Goal: Transaction & Acquisition: Download file/media

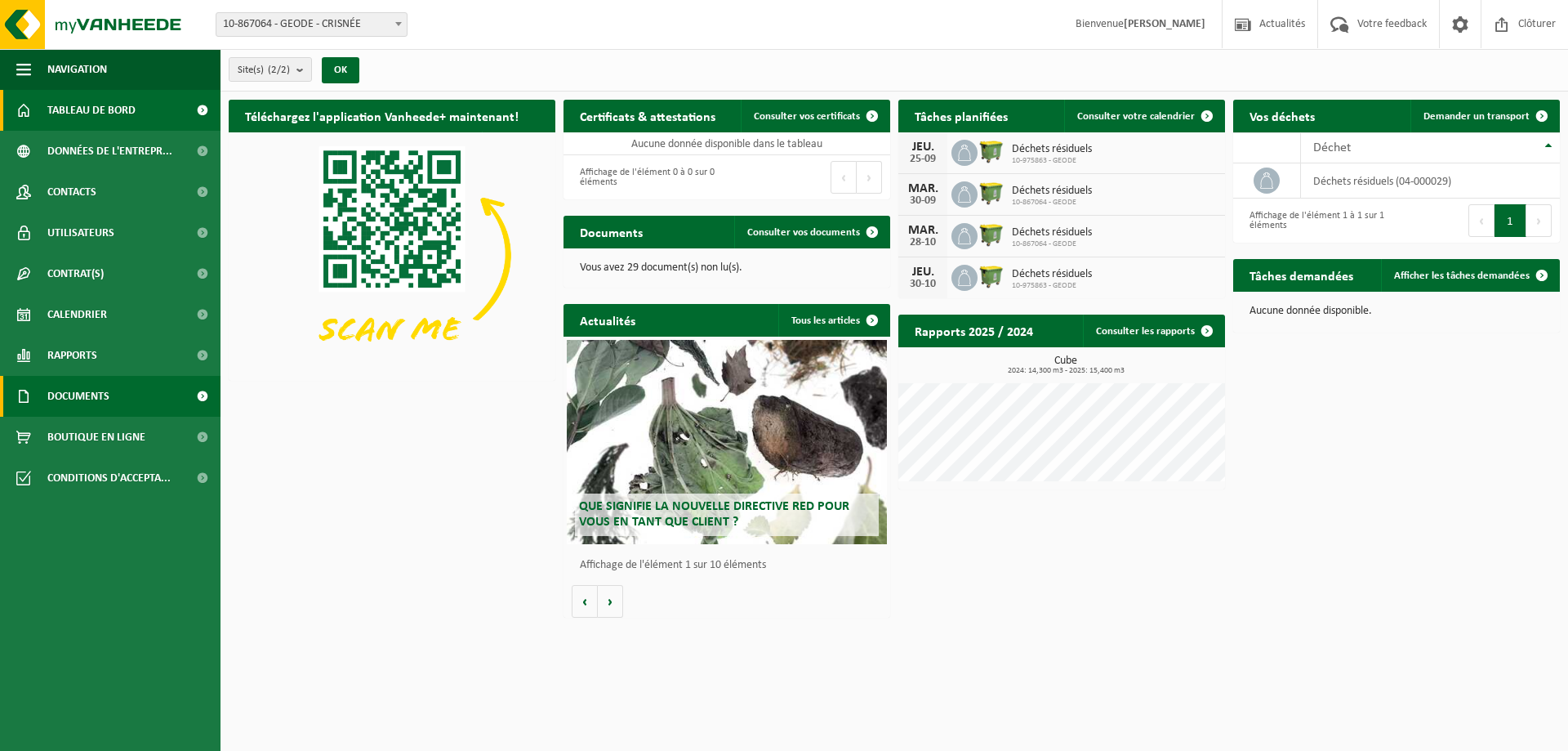
click at [84, 399] on span "Documents" at bounding box center [78, 396] width 62 height 41
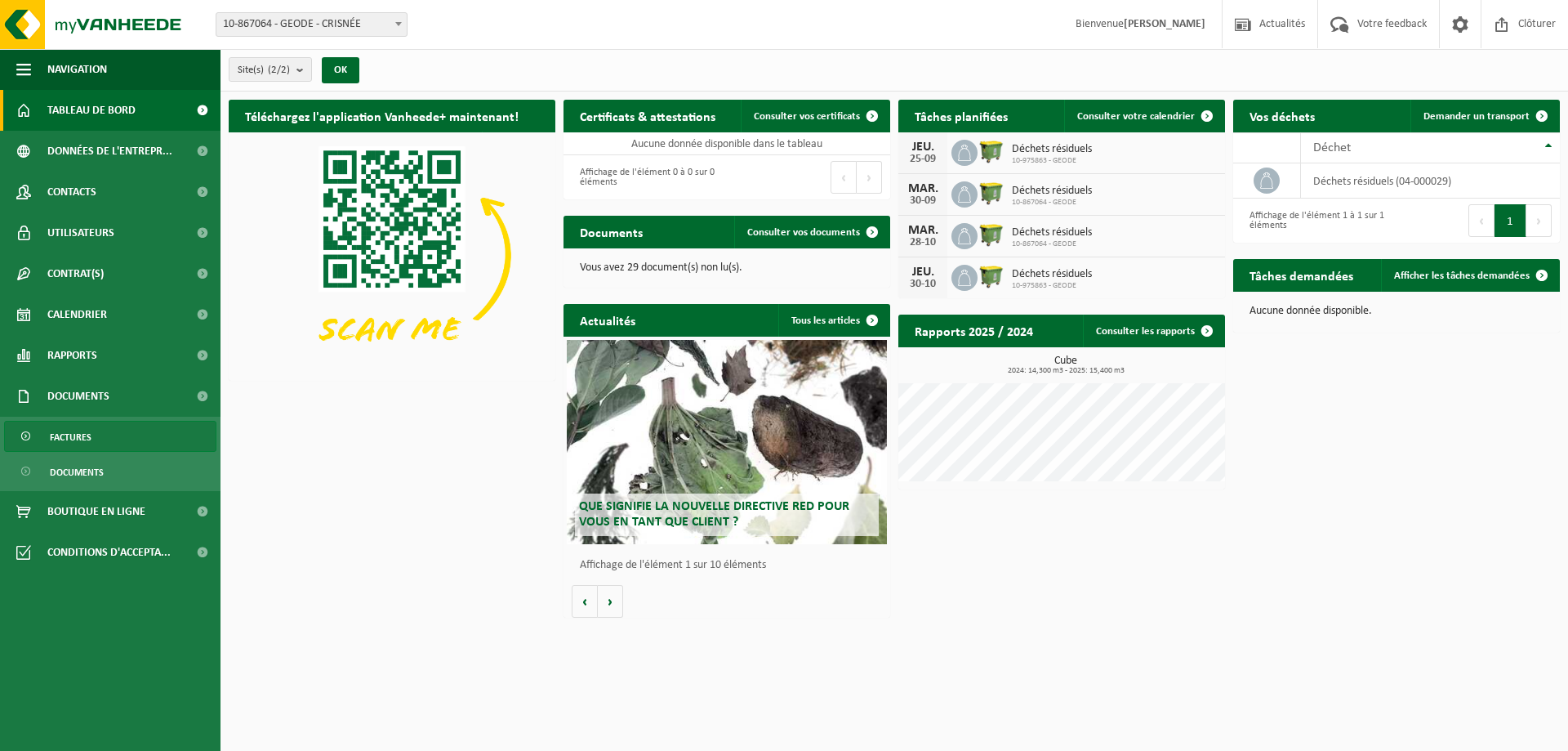
click at [84, 442] on span "Factures" at bounding box center [70, 437] width 42 height 31
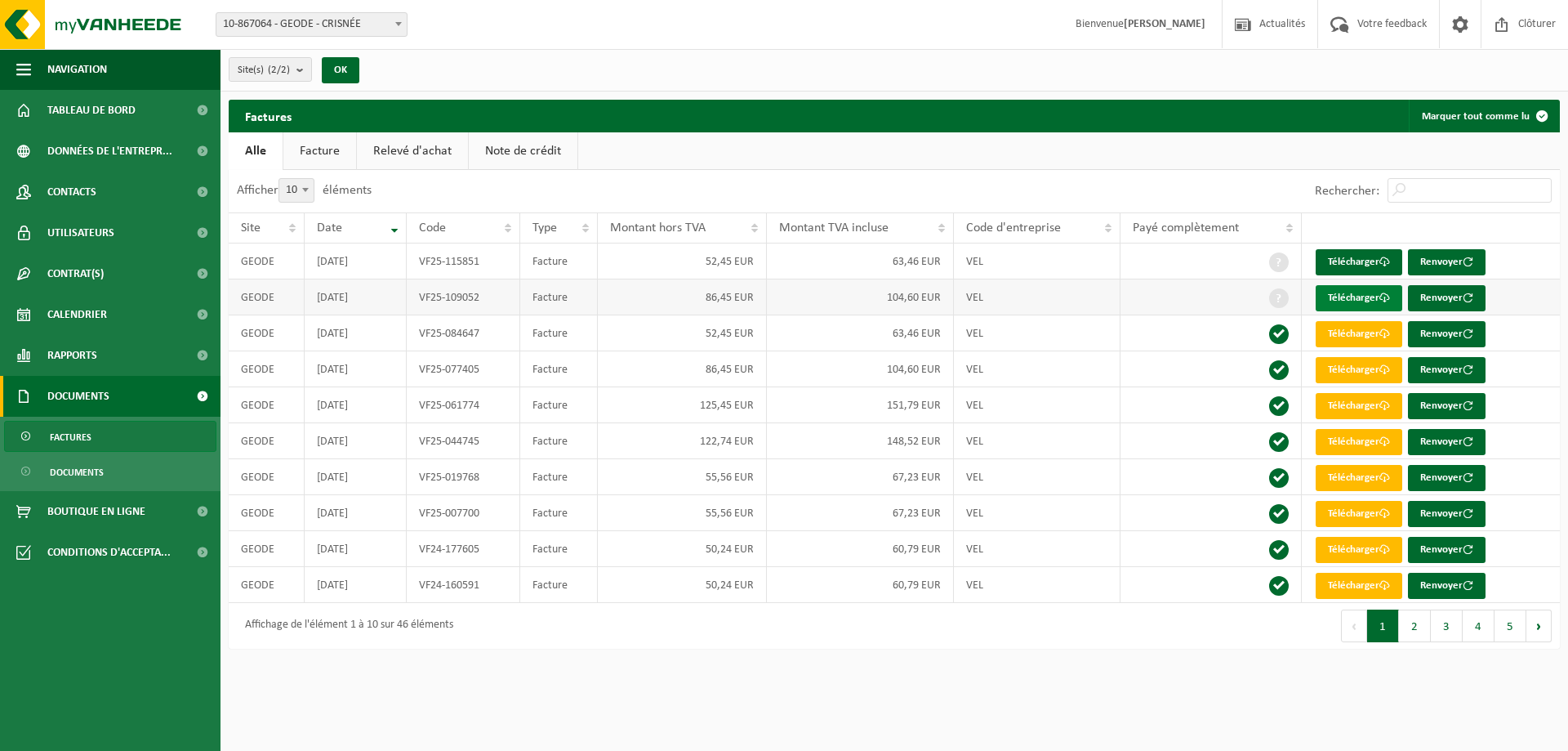
click at [1358, 297] on link "Télécharger" at bounding box center [1358, 298] width 86 height 26
click at [1366, 258] on link "Télécharger" at bounding box center [1358, 262] width 86 height 26
